Goal: Navigation & Orientation: Find specific page/section

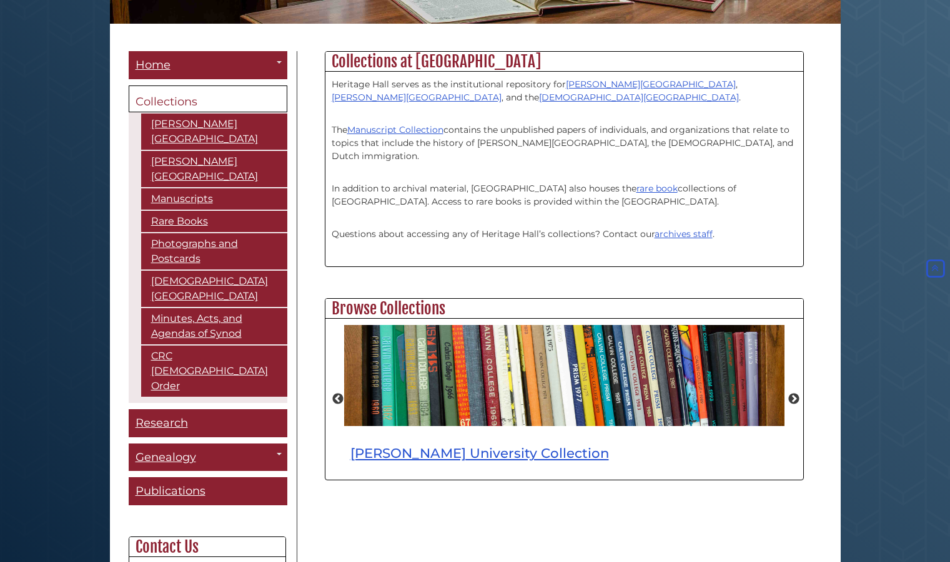
scroll to position [345, 0]
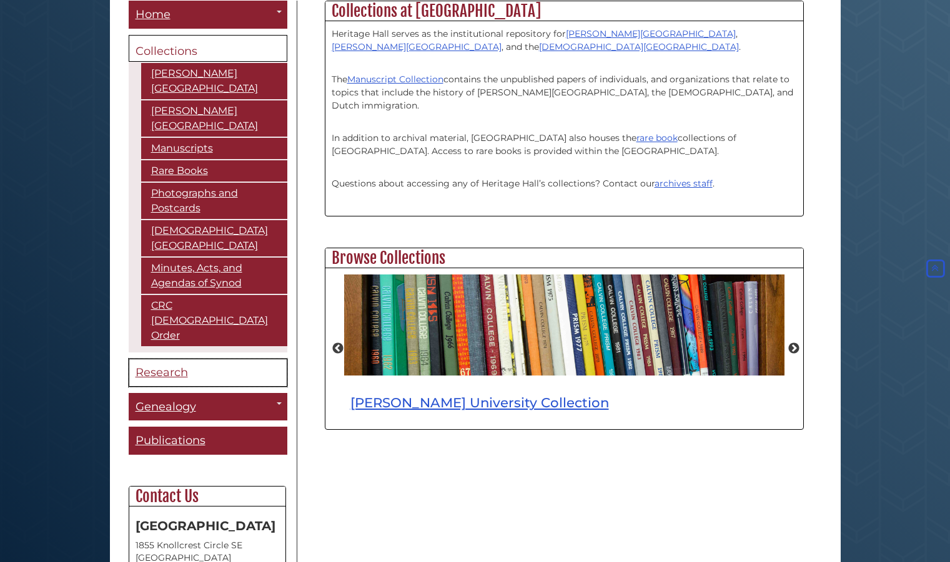
click at [181, 366] on span "Research" at bounding box center [161, 373] width 52 height 14
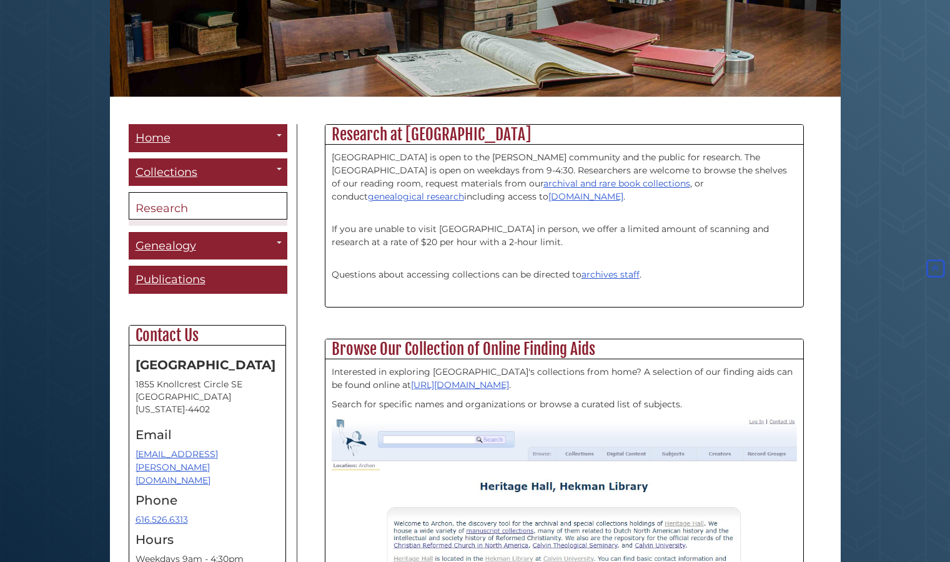
scroll to position [365, 0]
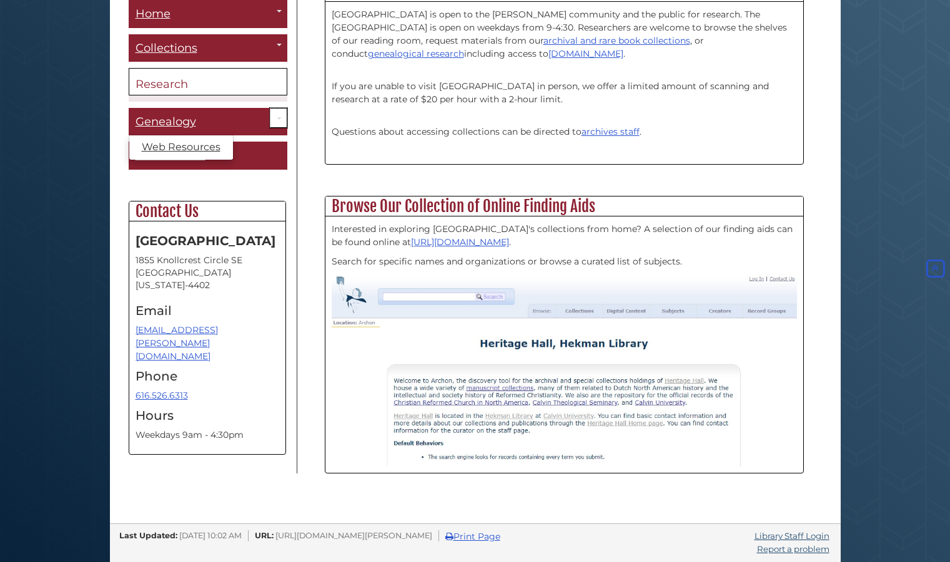
click at [278, 115] on link "Toggle Dropdown" at bounding box center [278, 118] width 17 height 21
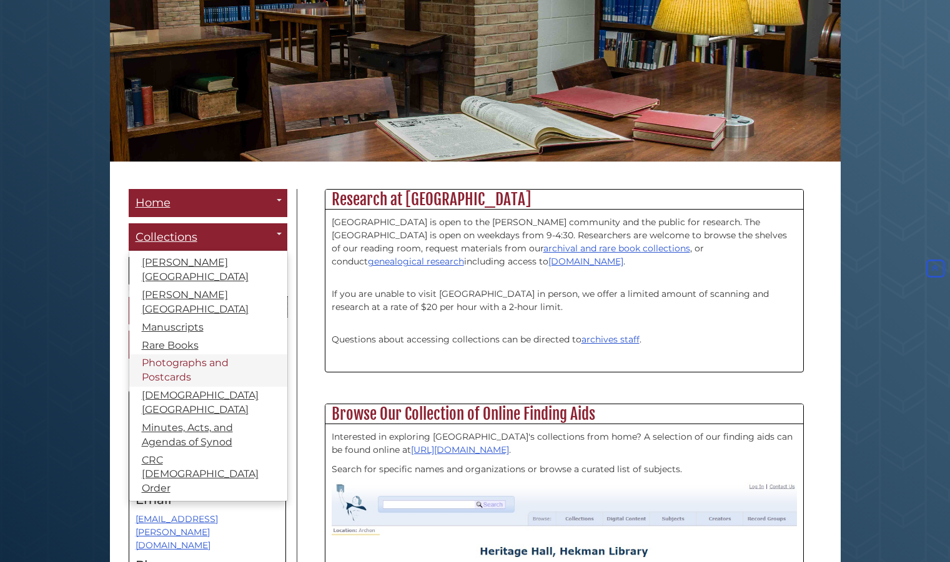
scroll to position [156, 0]
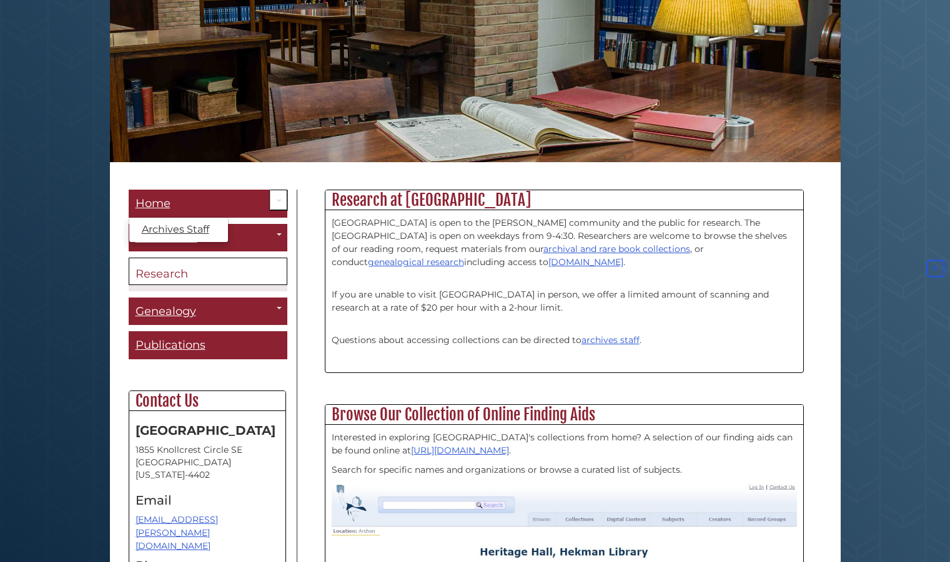
click at [279, 202] on link "Toggle Dropdown" at bounding box center [278, 200] width 17 height 21
